Goal: Register for event/course

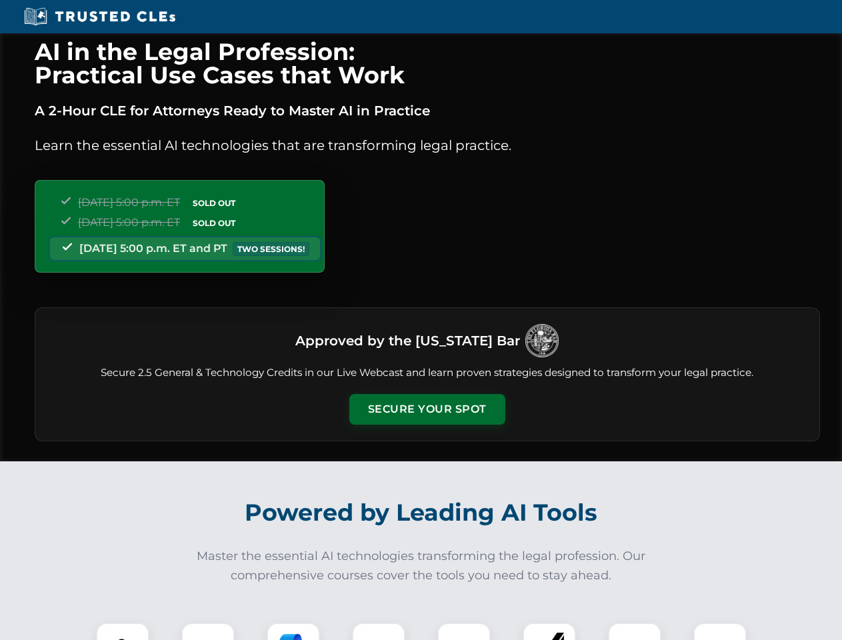
click at [427, 409] on button "Secure Your Spot" at bounding box center [427, 409] width 156 height 31
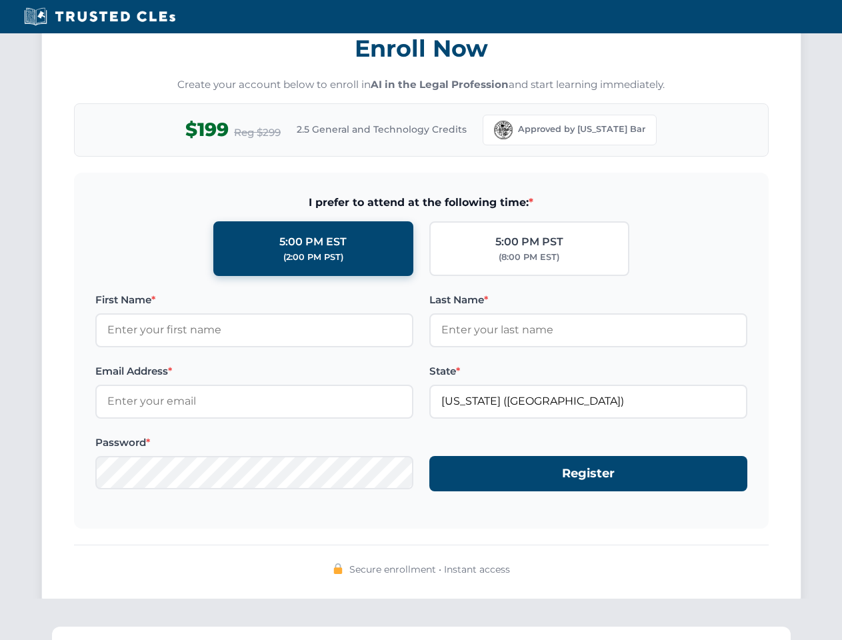
scroll to position [1308, 0]
